Goal: Task Accomplishment & Management: Use online tool/utility

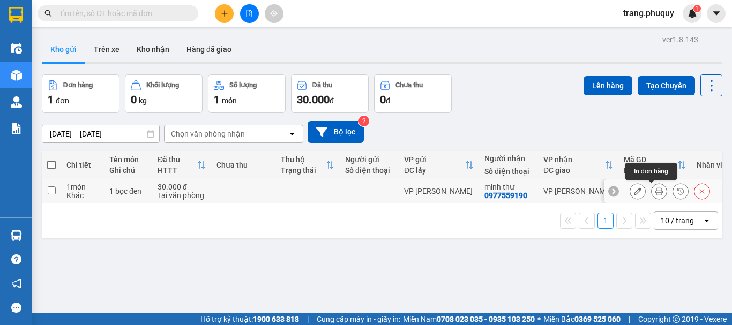
click at [655, 192] on icon at bounding box center [658, 190] width 7 height 7
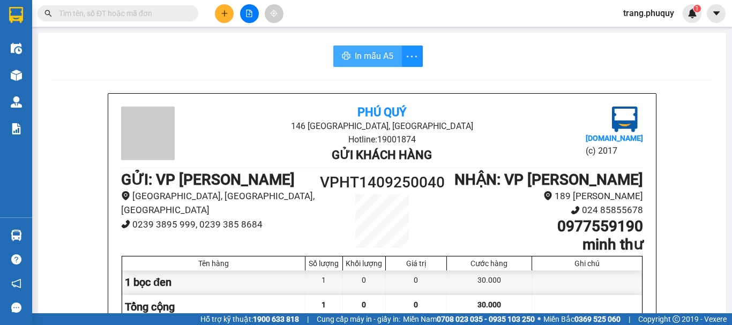
click at [356, 52] on span "In mẫu A5" at bounding box center [374, 55] width 39 height 13
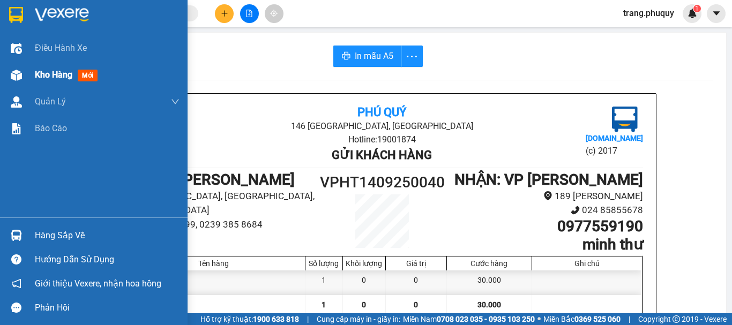
click at [20, 74] on img at bounding box center [16, 75] width 11 height 11
